Goal: Task Accomplishment & Management: Use online tool/utility

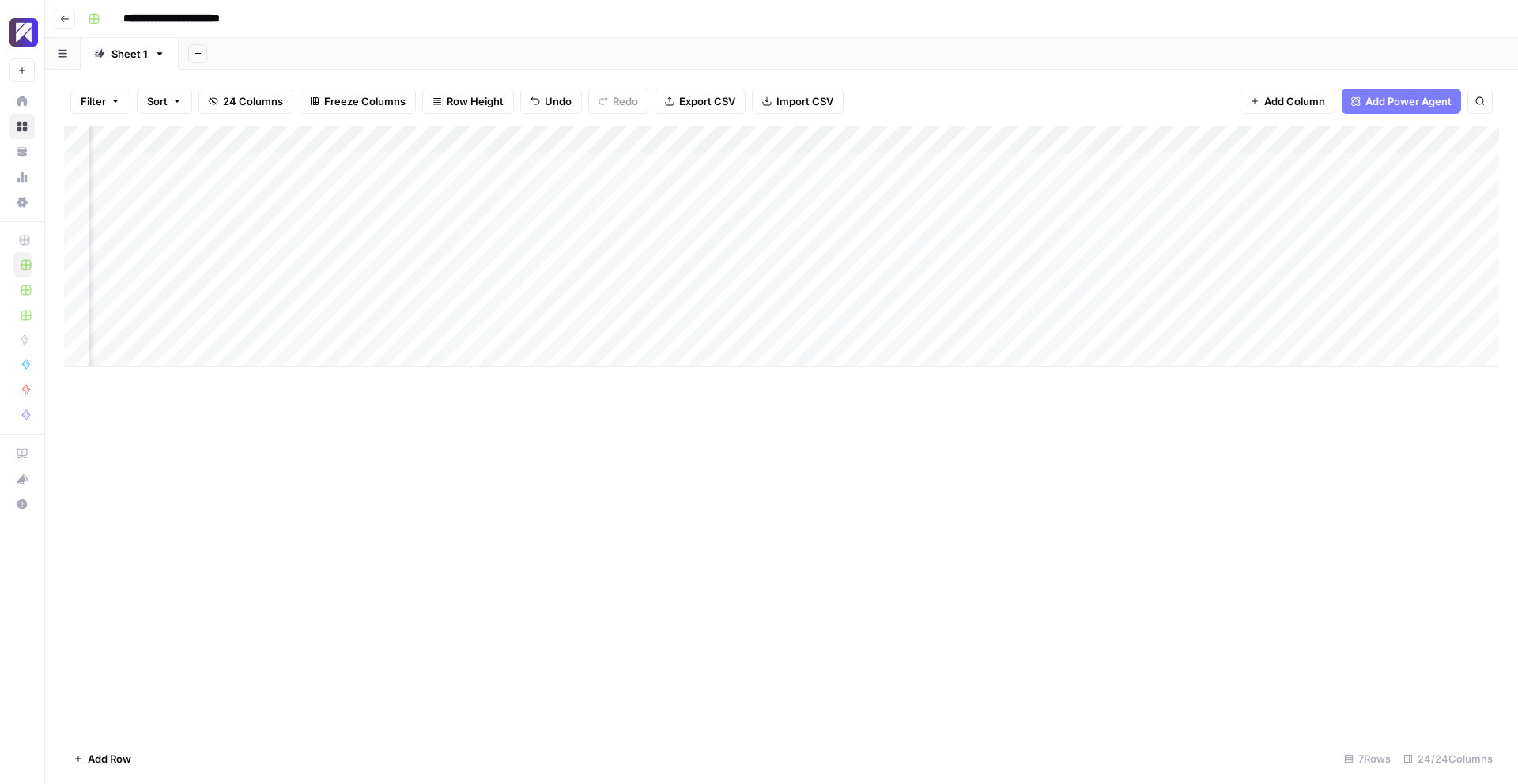
scroll to position [0, 908]
click at [841, 326] on div "Add Column" at bounding box center [781, 247] width 1435 height 240
click at [899, 326] on div "Add Column" at bounding box center [781, 247] width 1435 height 240
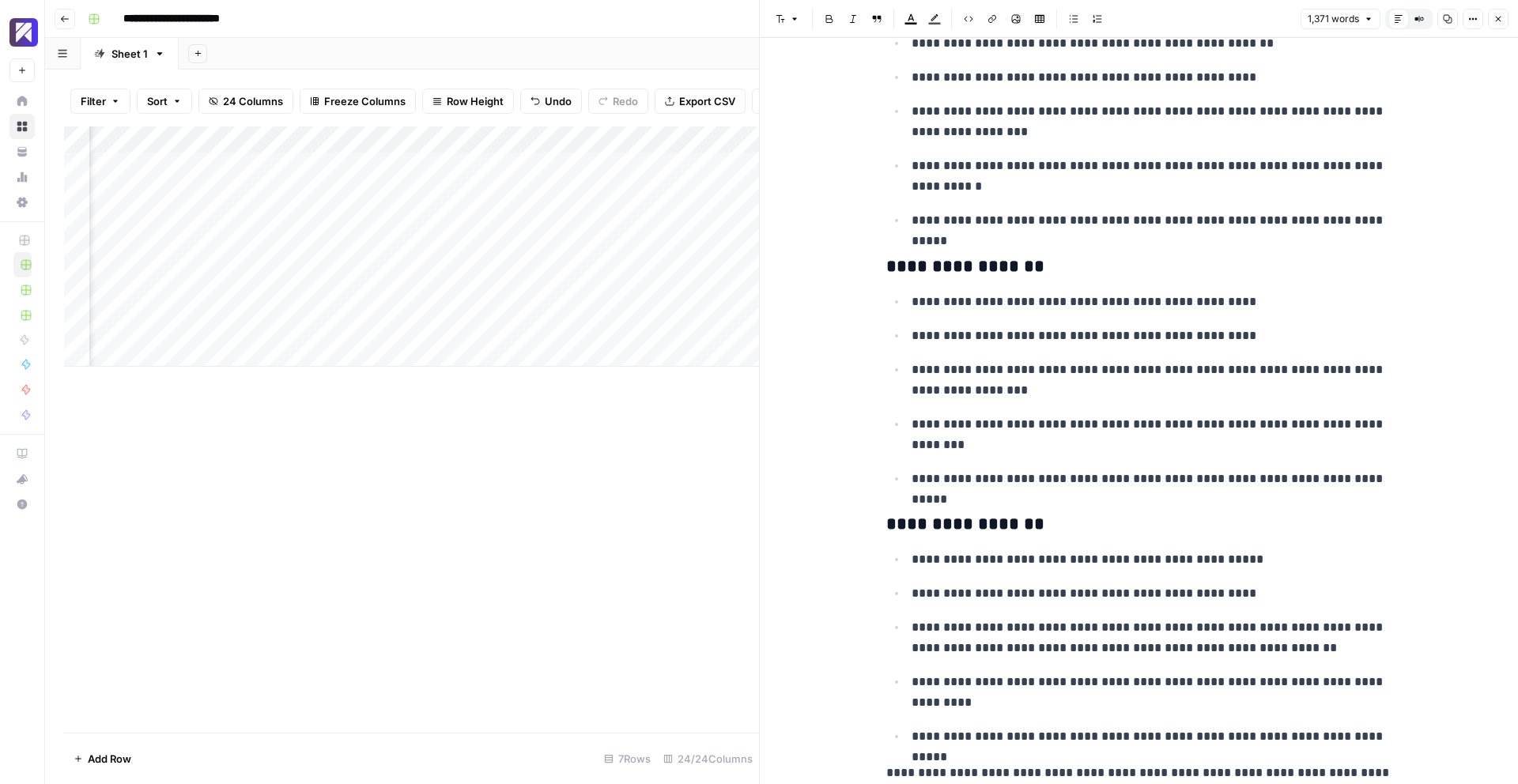
scroll to position [4292, 0]
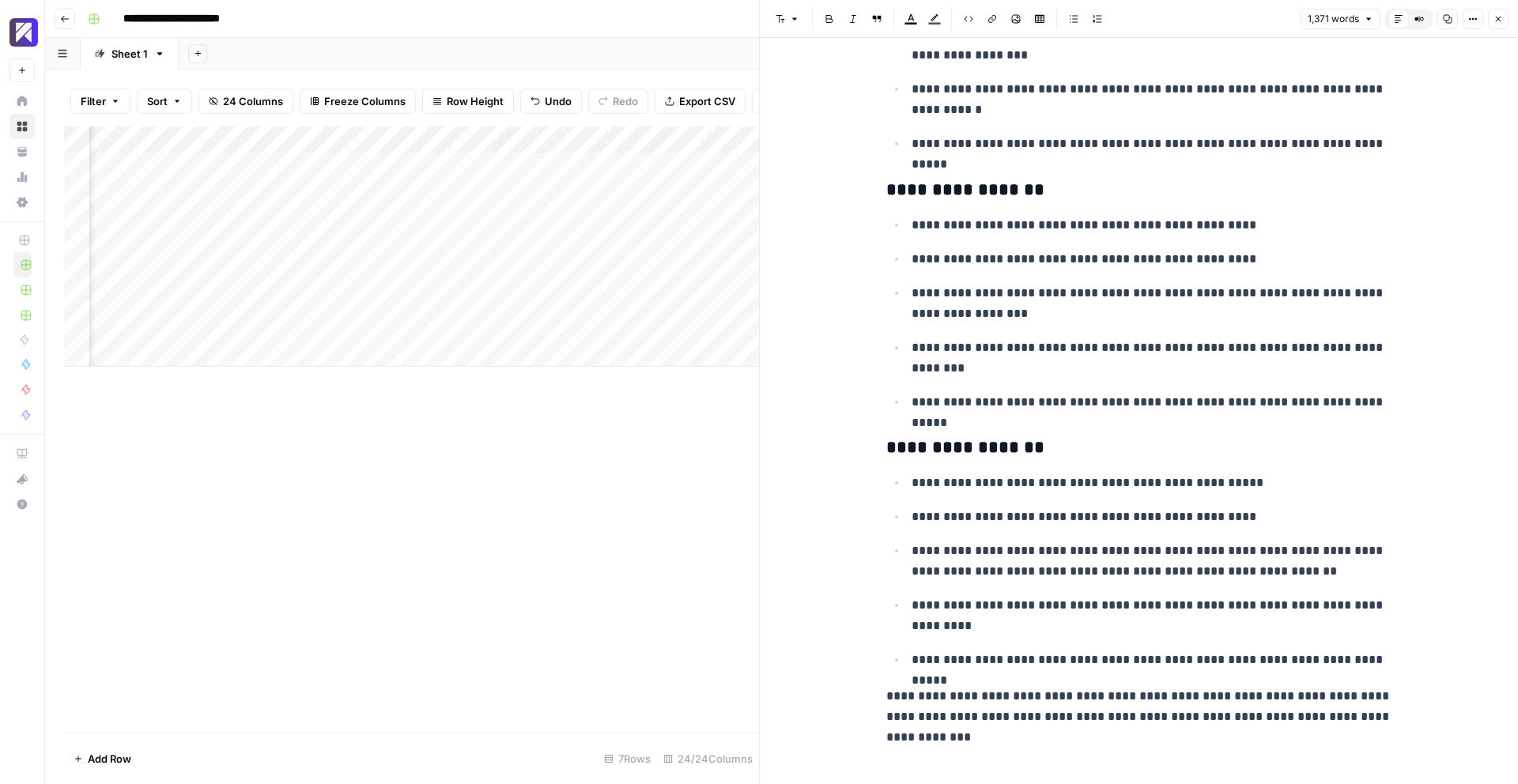
click at [1495, 21] on icon "button" at bounding box center [1498, 20] width 10 height 10
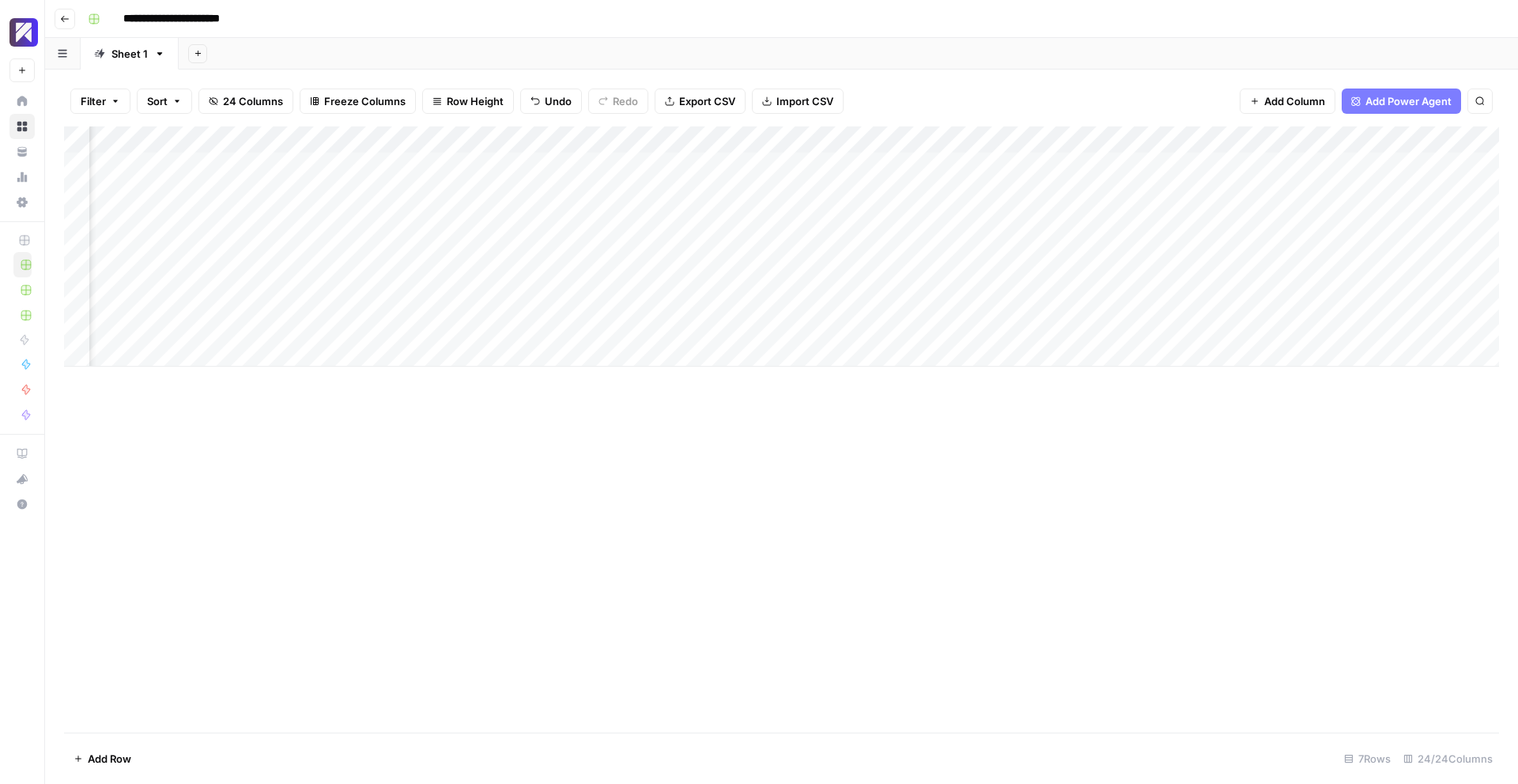
click at [988, 325] on div "Add Column" at bounding box center [781, 247] width 1435 height 240
click at [556, 326] on div "Add Column" at bounding box center [781, 247] width 1435 height 240
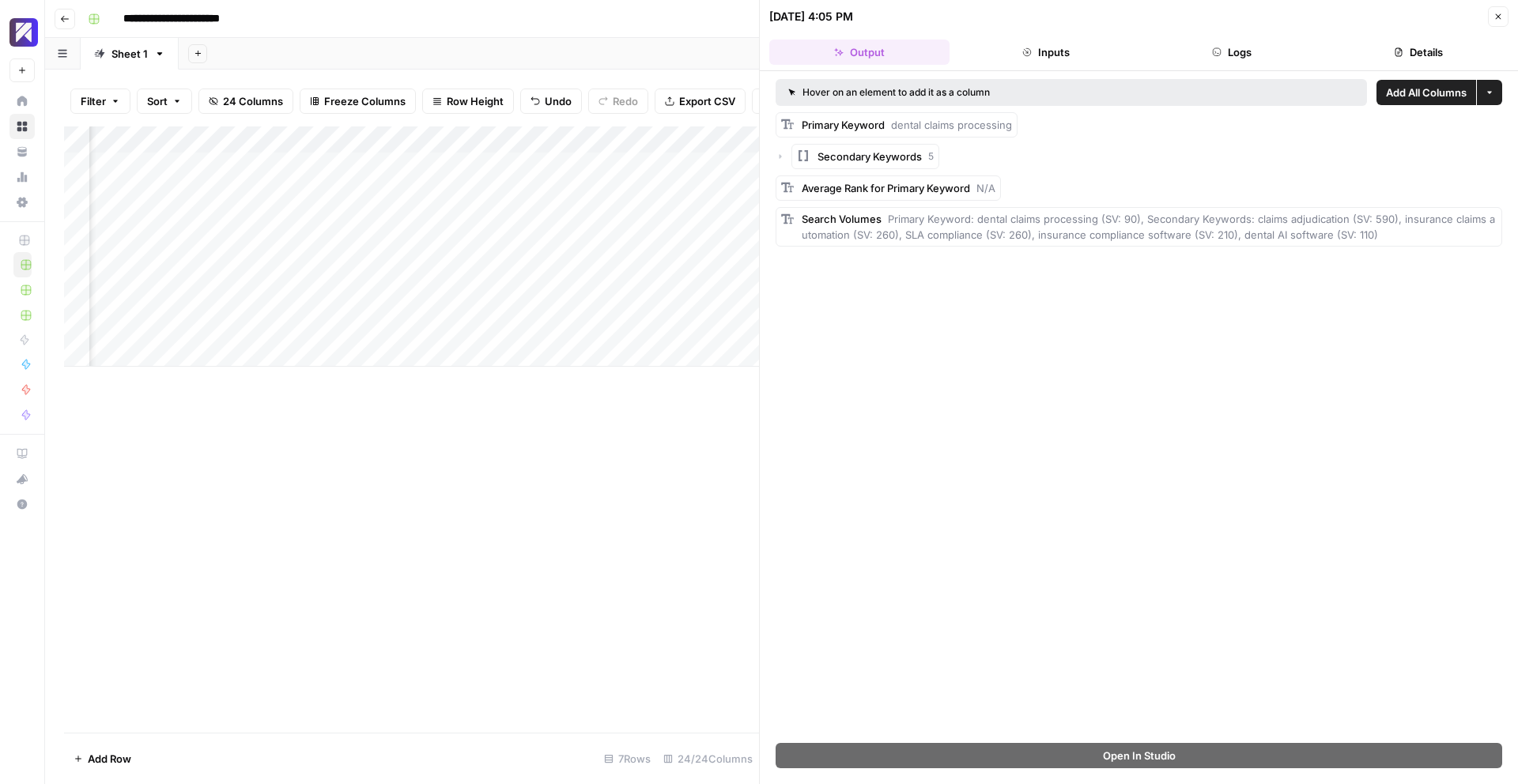
click at [1497, 18] on icon "button" at bounding box center [1499, 18] width 6 height 6
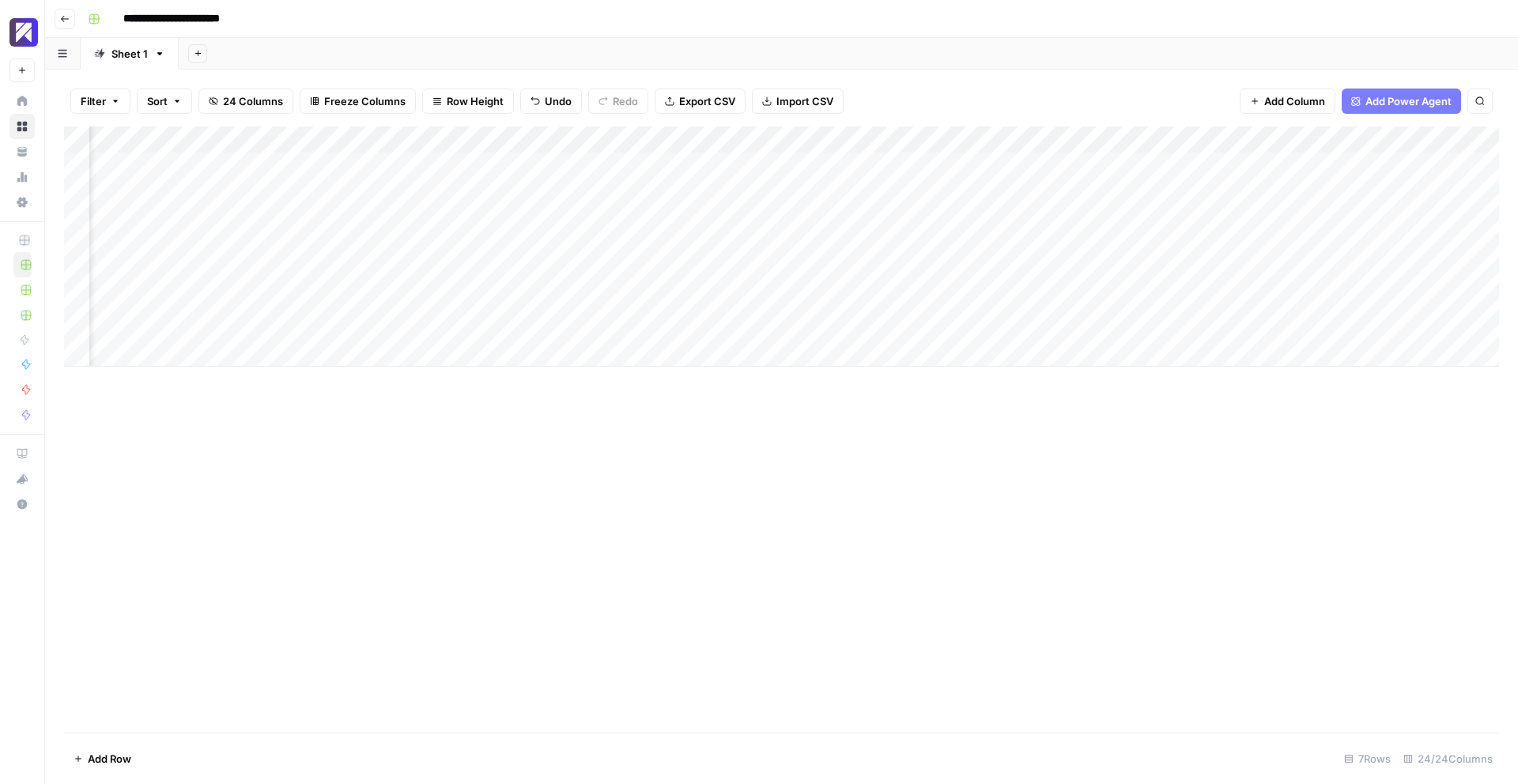
scroll to position [0, 1806]
click at [484, 326] on div "Add Column" at bounding box center [781, 247] width 1435 height 240
click at [655, 325] on div "Add Column" at bounding box center [781, 247] width 1435 height 240
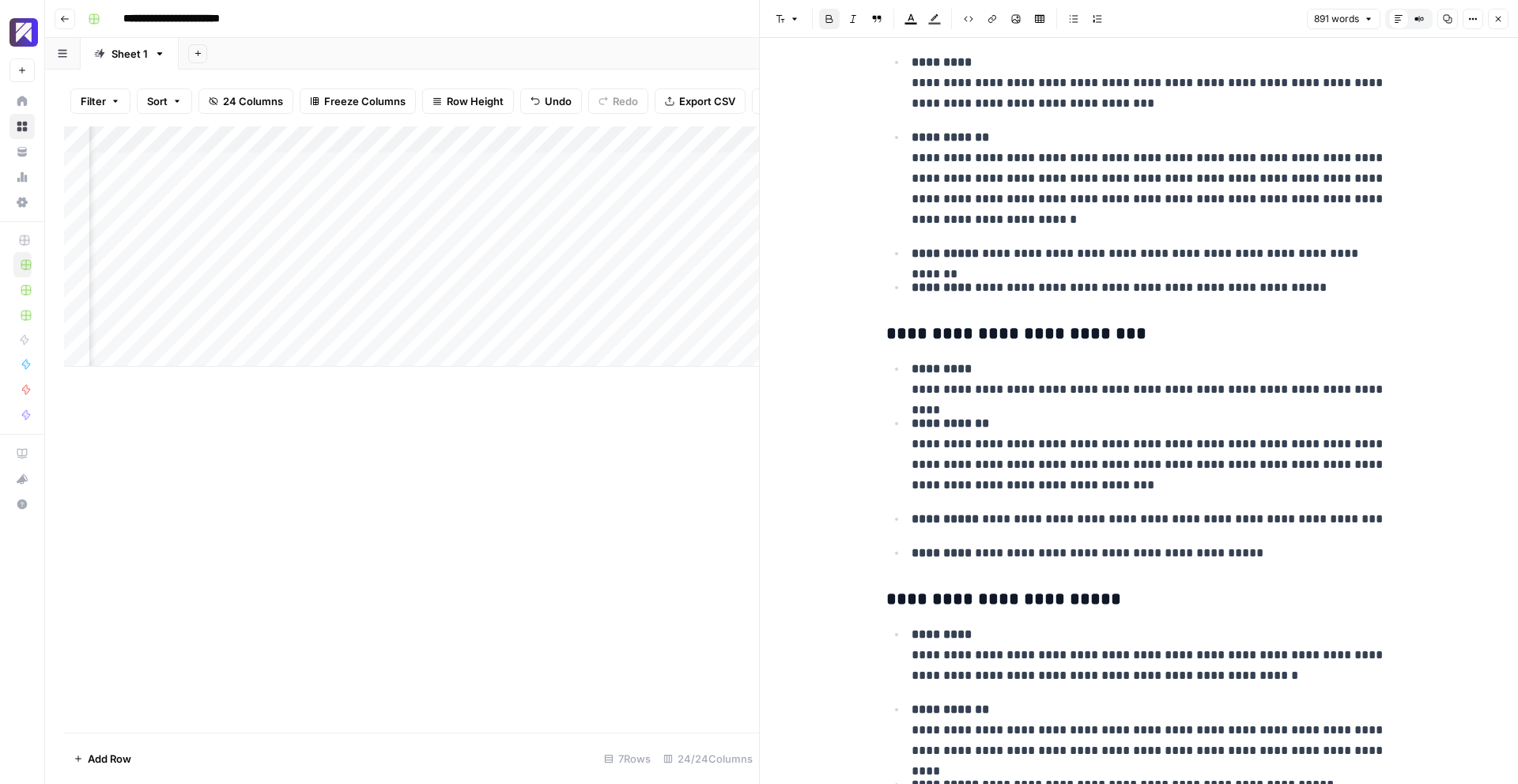
scroll to position [3218, 0]
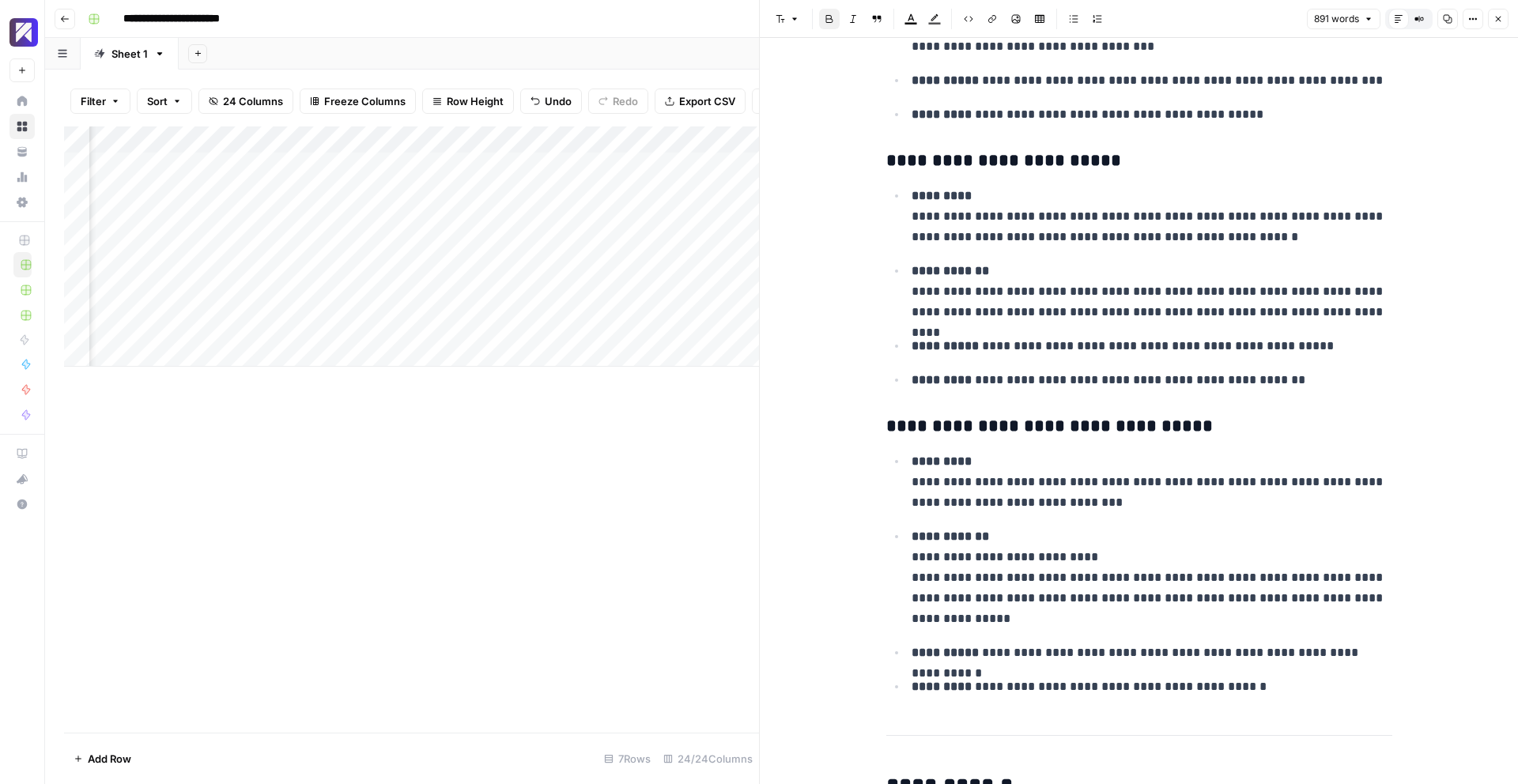
click at [1497, 21] on icon "button" at bounding box center [1498, 20] width 10 height 10
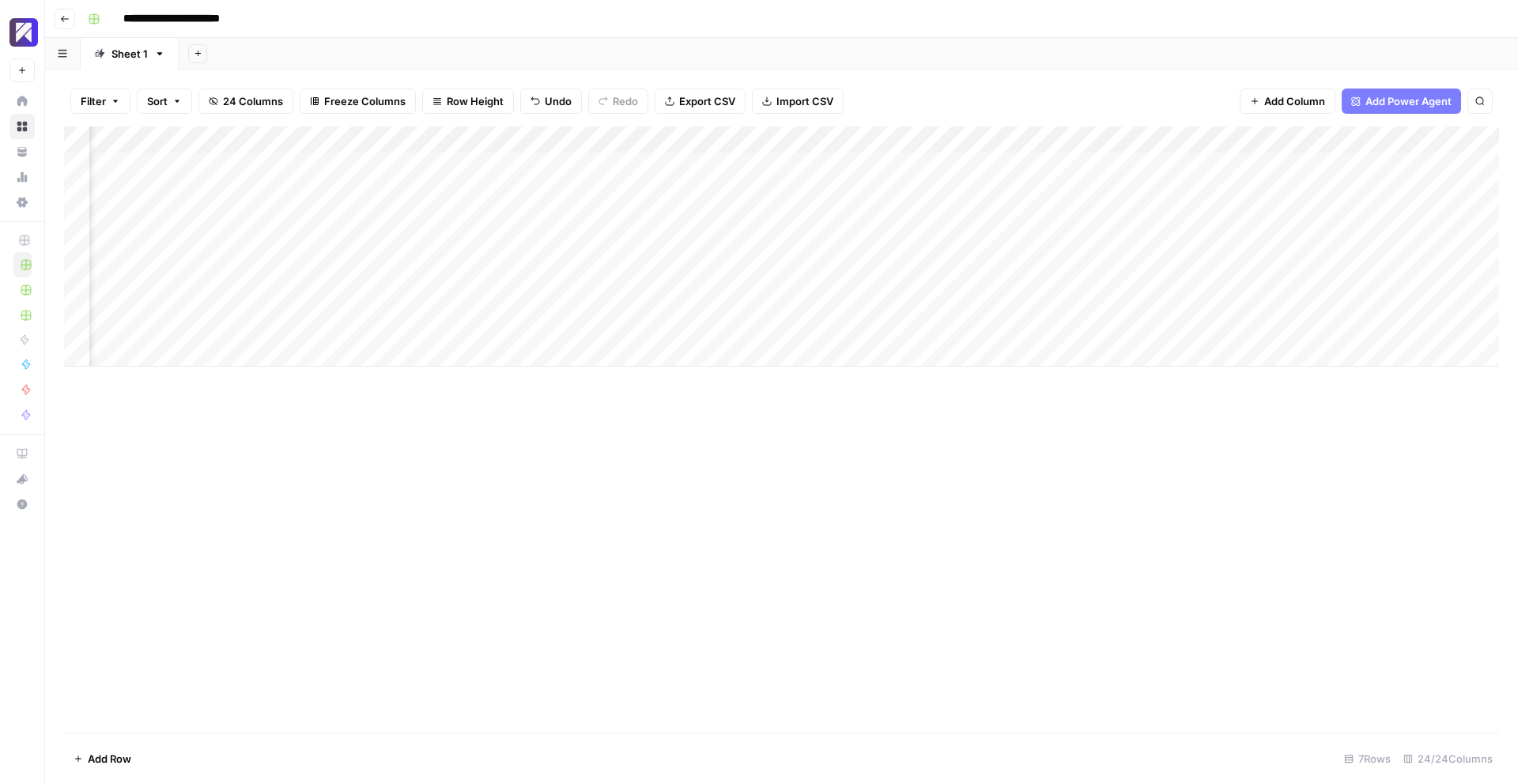
click at [705, 323] on div "Add Column" at bounding box center [781, 247] width 1435 height 240
